Goal: Transaction & Acquisition: Purchase product/service

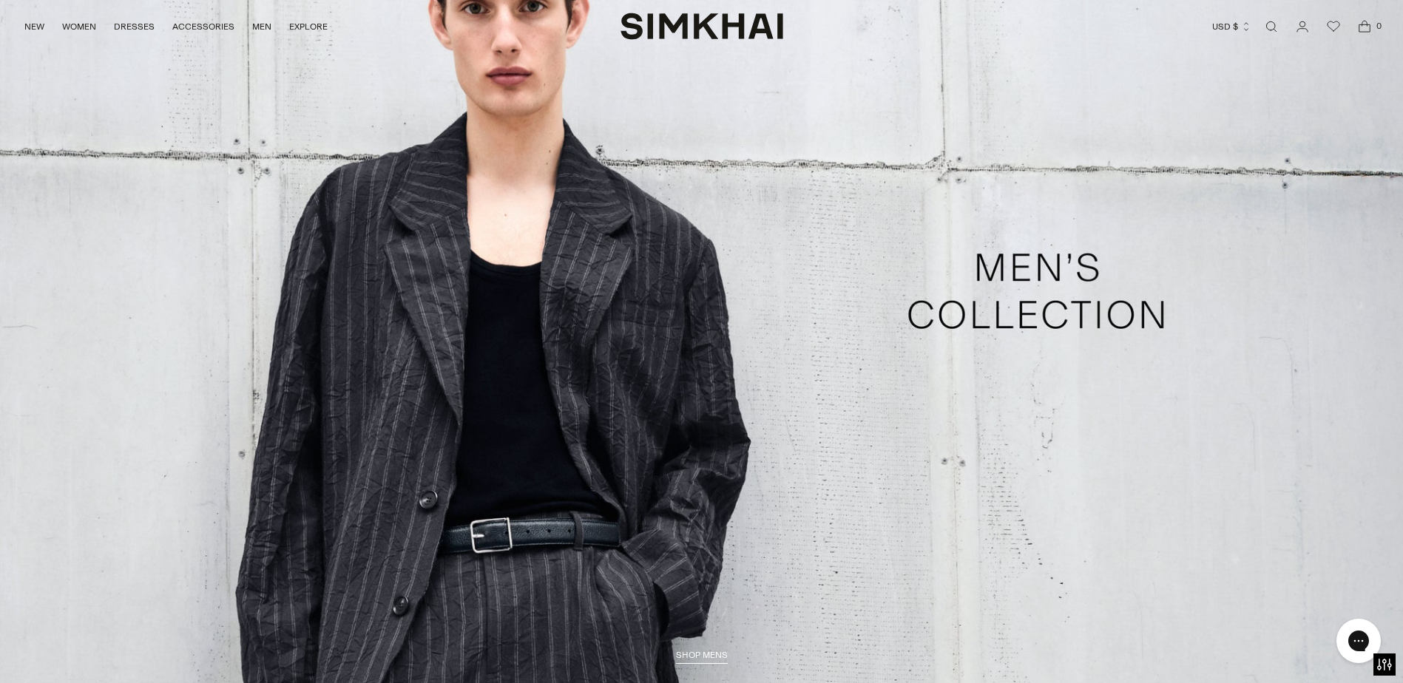
scroll to position [3996, 0]
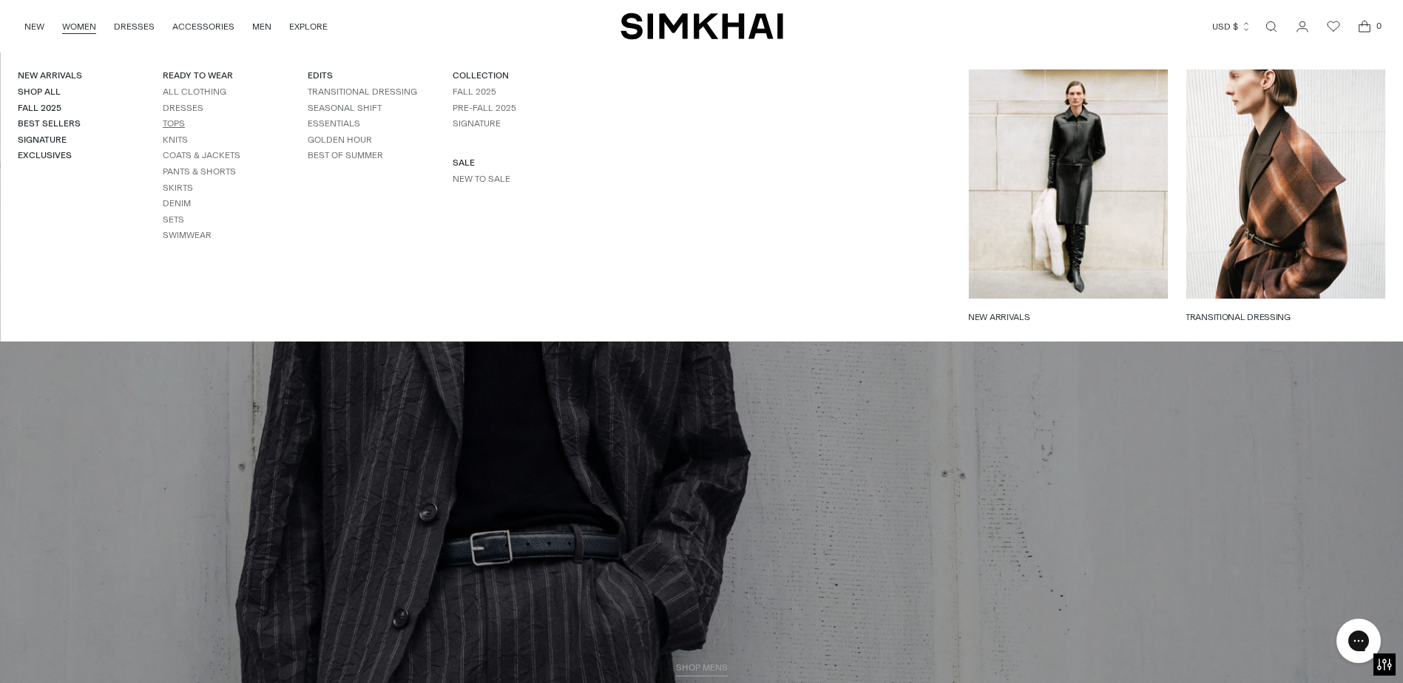
click at [169, 127] on link "Tops" at bounding box center [174, 123] width 22 height 10
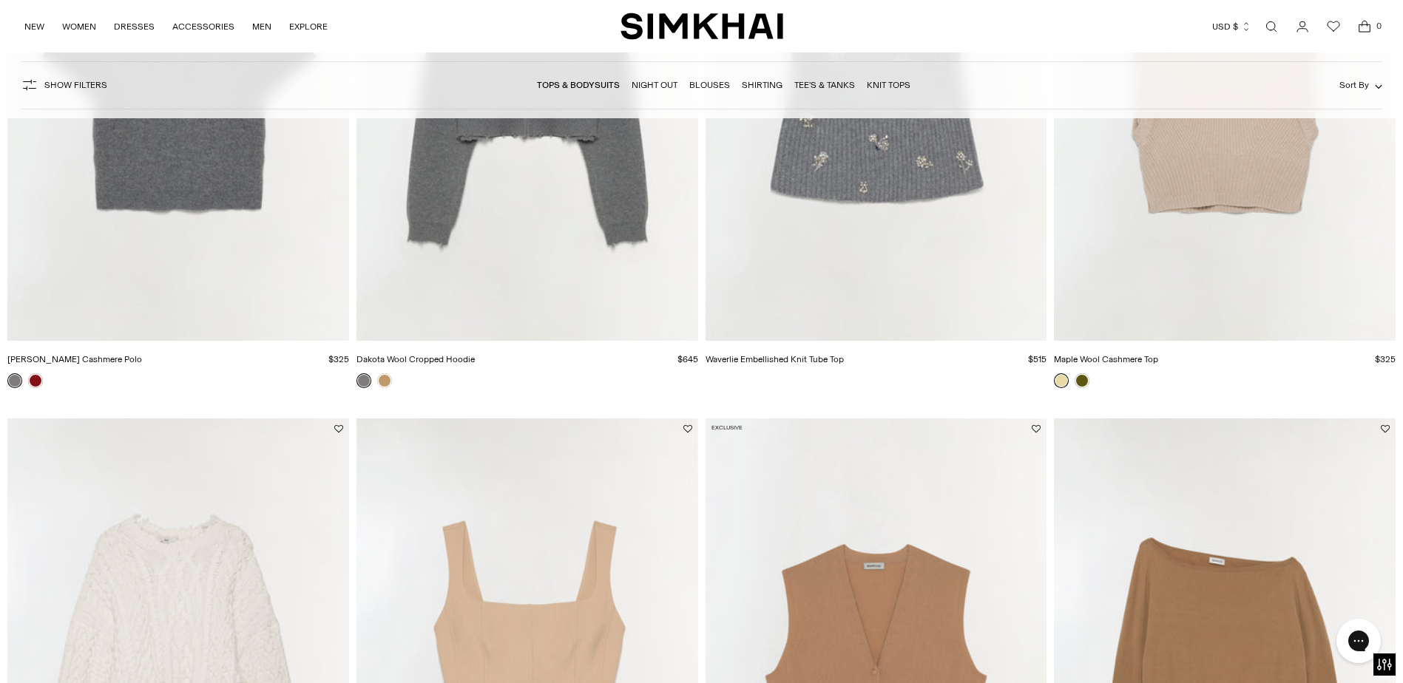
scroll to position [2560, 0]
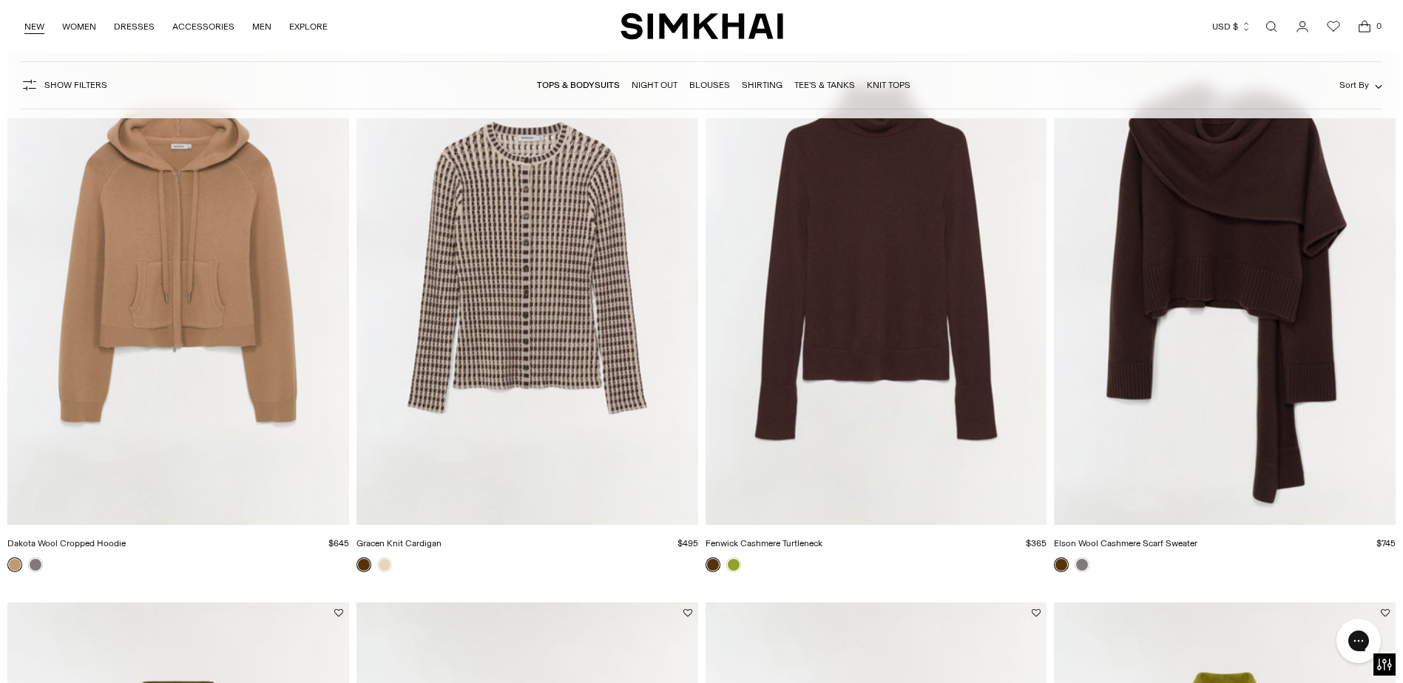
click at [36, 27] on link "NEW" at bounding box center [34, 26] width 20 height 33
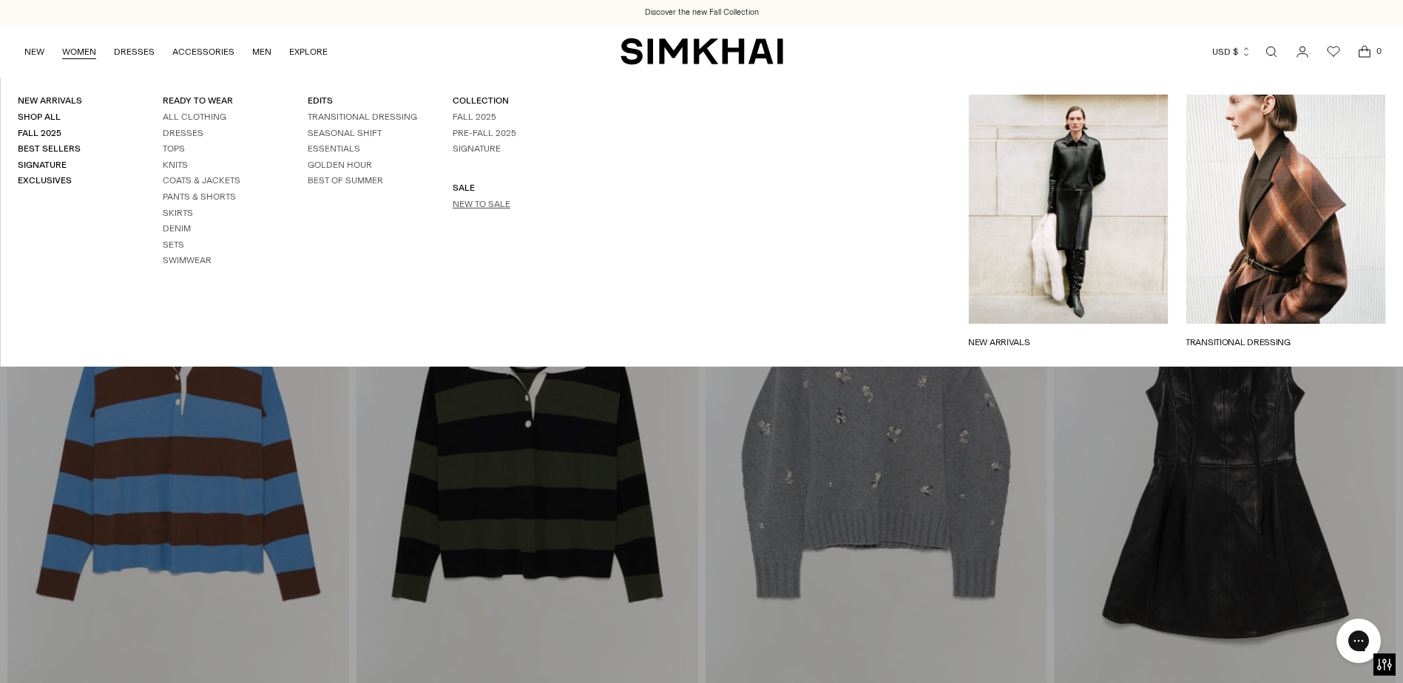
click at [491, 208] on link "New to Sale" at bounding box center [482, 204] width 58 height 10
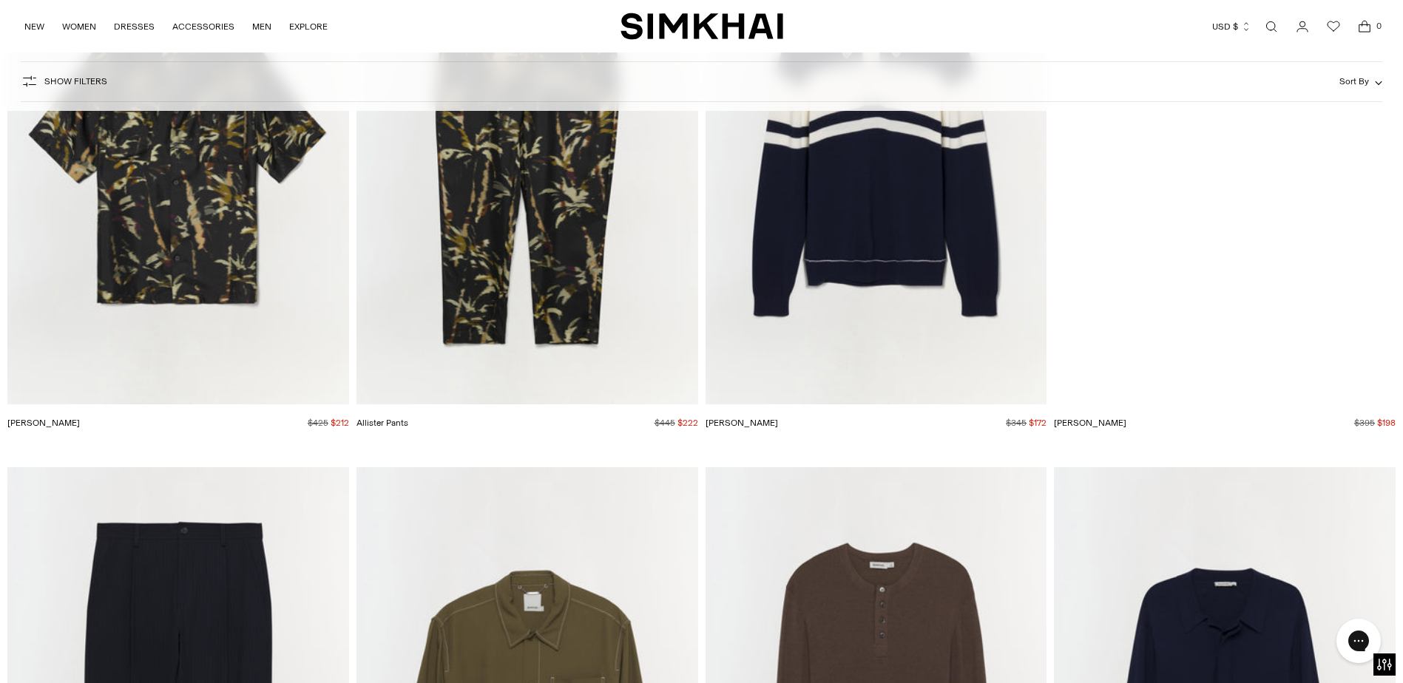
scroll to position [12922, 0]
